Goal: Transaction & Acquisition: Purchase product/service

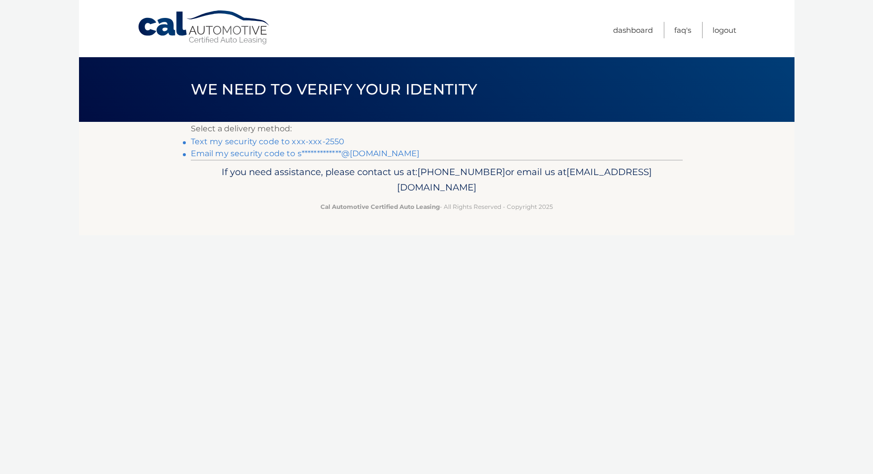
click at [282, 144] on link "Text my security code to xxx-xxx-2550" at bounding box center [268, 141] width 154 height 9
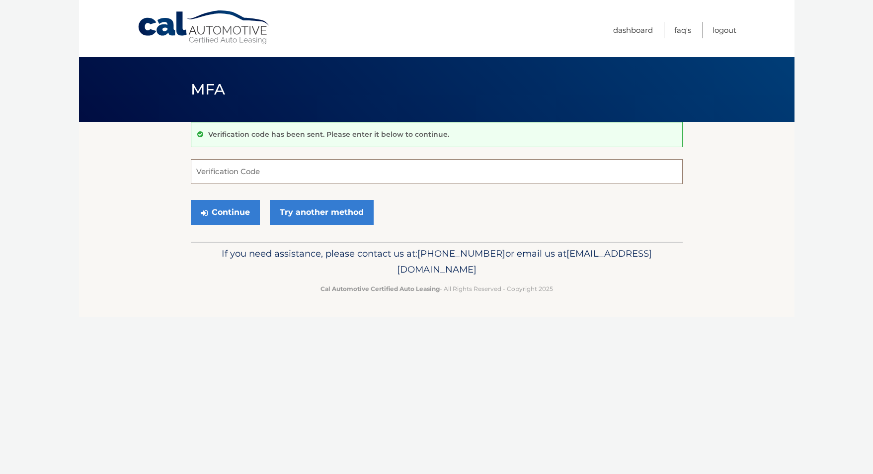
click at [299, 173] on input "Verification Code" at bounding box center [437, 171] width 492 height 25
type input "593511"
click at [216, 211] on button "Continue" at bounding box center [225, 212] width 69 height 25
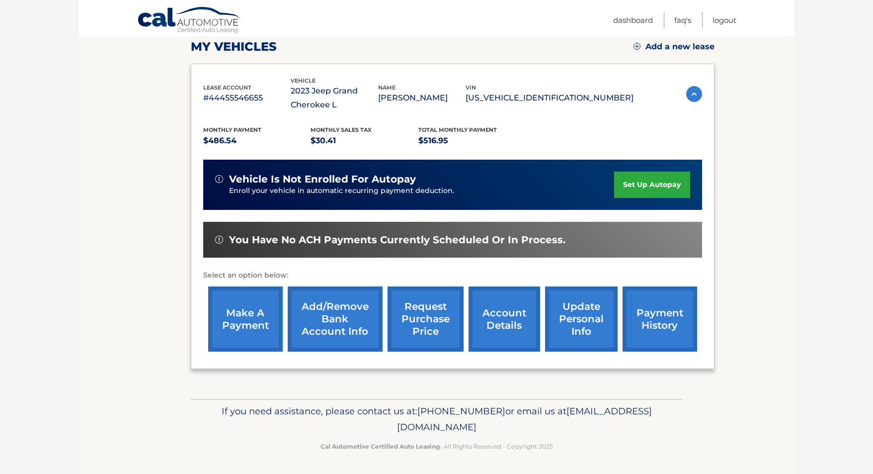
scroll to position [142, 0]
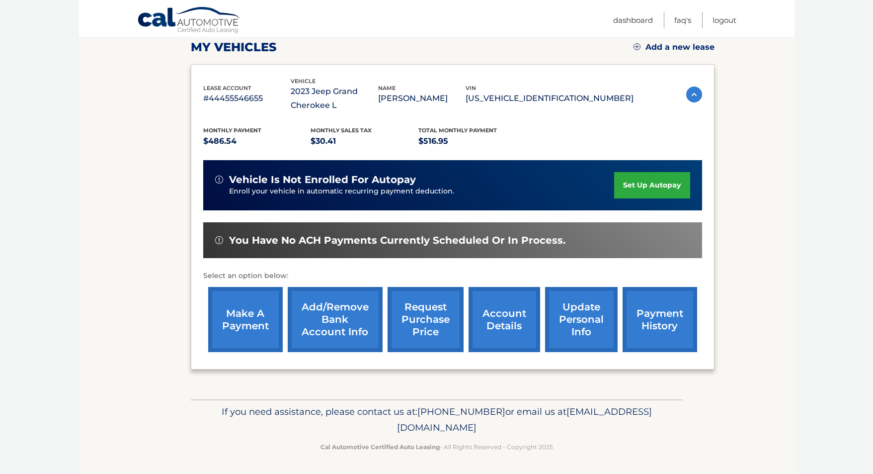
click at [253, 313] on link "make a payment" at bounding box center [245, 319] width 75 height 65
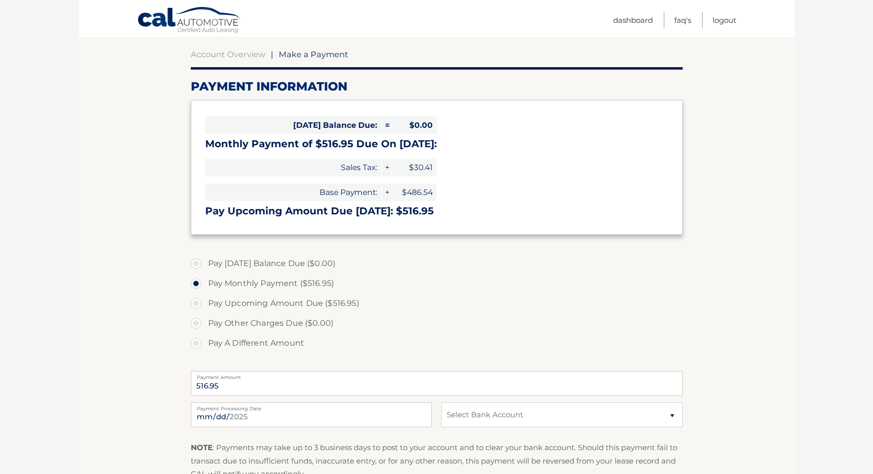
scroll to position [237, 0]
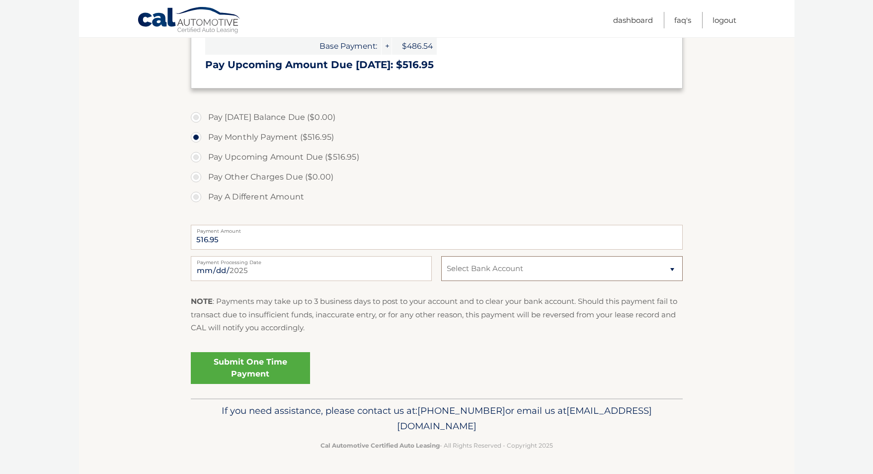
click at [568, 270] on select "Select Bank Account Checking SANTANDER *****6664 Checking SANTANDER *****4144" at bounding box center [561, 268] width 241 height 25
select select "MDc4MTMwNDctNjhhZC00ODZiLWFlYmMtOGY3YmQ2OGU1YTAx"
click at [441, 256] on select "Select Bank Account Checking SANTANDER *****6664 Checking SANTANDER *****4144" at bounding box center [561, 268] width 241 height 25
click at [265, 369] on link "Submit One Time Payment" at bounding box center [250, 368] width 119 height 32
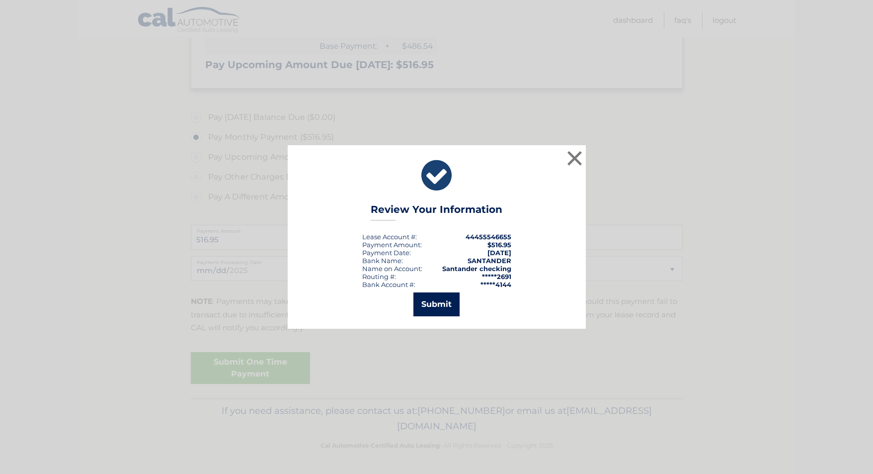
click at [438, 305] on button "Submit" at bounding box center [436, 304] width 46 height 24
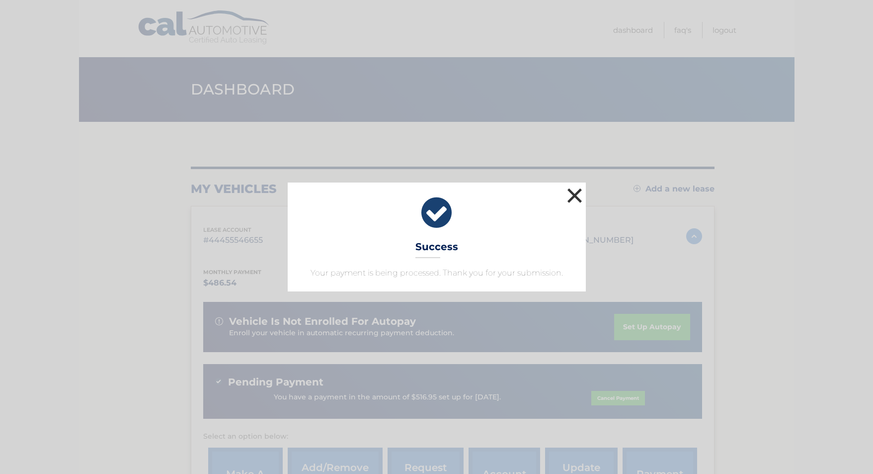
click at [578, 192] on button "×" at bounding box center [575, 195] width 20 height 20
